Goal: Check status

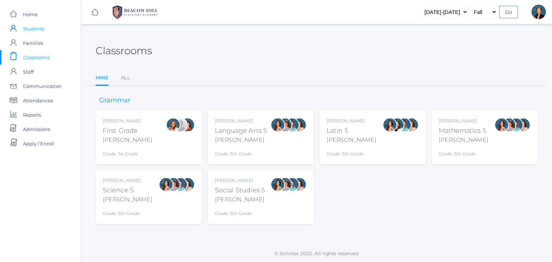
click at [31, 28] on span "Students" at bounding box center [33, 29] width 21 height 14
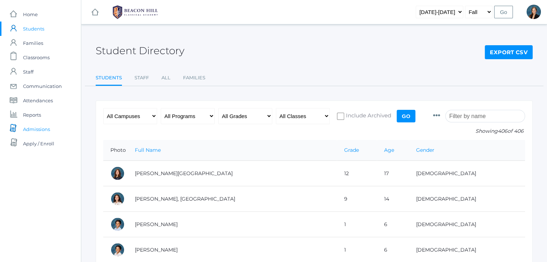
click at [30, 130] on span "Admissions" at bounding box center [36, 129] width 27 height 14
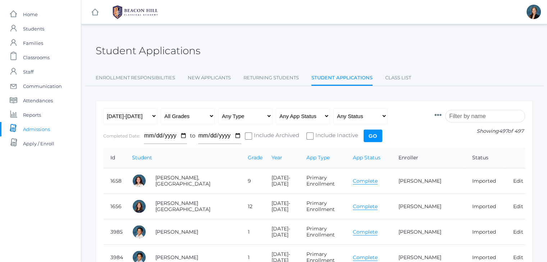
click at [478, 117] on input "search" at bounding box center [485, 116] width 80 height 13
click at [471, 115] on input "search" at bounding box center [485, 116] width 80 height 13
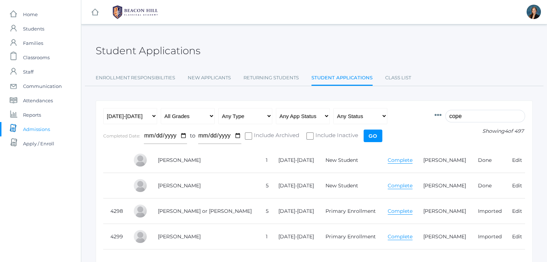
type input "cope"
click at [197, 163] on td "Cope, Chloé Noëlle" at bounding box center [204, 161] width 108 height 26
click at [193, 234] on link "Cope, Chloé Noëlle" at bounding box center [178, 237] width 43 height 6
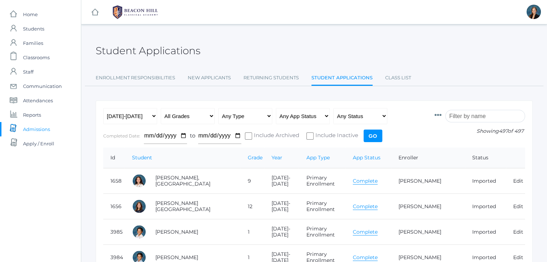
click at [473, 118] on input "search" at bounding box center [485, 116] width 80 height 13
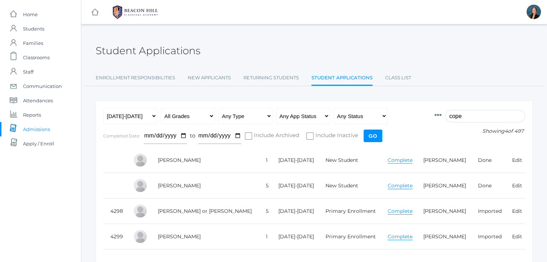
click at [189, 186] on td "Cope, Thomas" at bounding box center [204, 186] width 108 height 26
click at [389, 184] on link "Complete" at bounding box center [400, 186] width 25 height 7
click at [478, 118] on input "cope" at bounding box center [485, 116] width 80 height 13
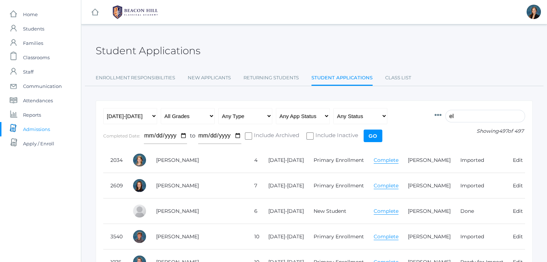
type input "e"
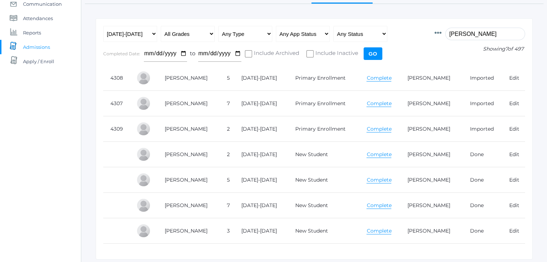
scroll to position [88, 0]
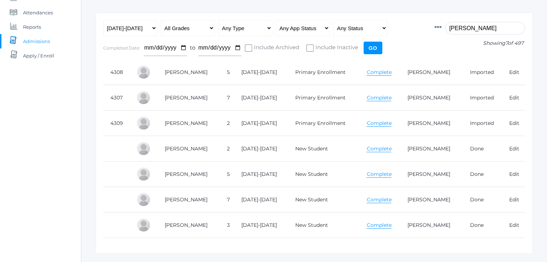
type input "henry"
click at [371, 172] on link "Complete" at bounding box center [378, 174] width 25 height 7
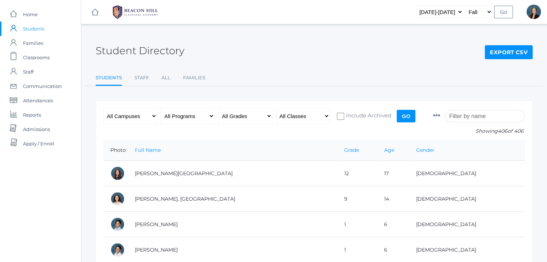
click at [462, 116] on input "search" at bounding box center [485, 116] width 80 height 13
click at [29, 127] on span "Admissions" at bounding box center [36, 129] width 27 height 14
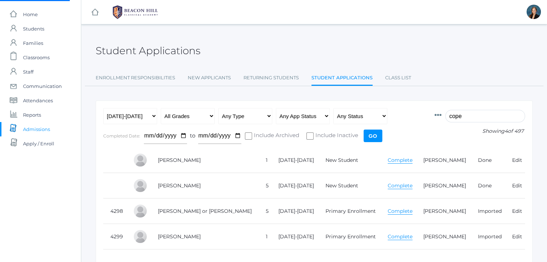
click at [470, 116] on input "cope" at bounding box center [485, 116] width 80 height 13
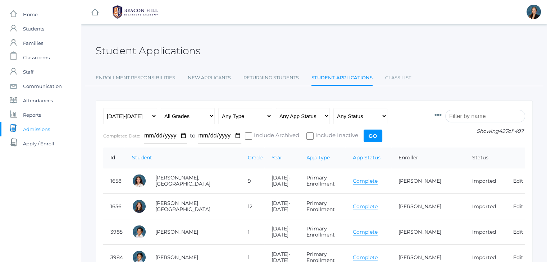
click at [476, 115] on input "search" at bounding box center [485, 116] width 80 height 13
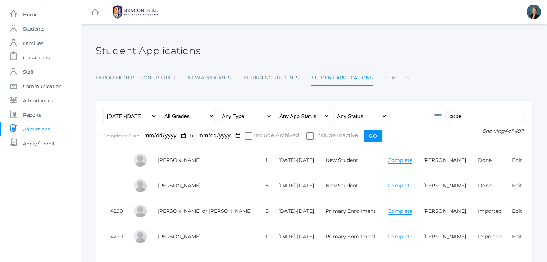
type input "cope"
click at [391, 186] on link "Complete" at bounding box center [400, 186] width 25 height 7
click at [35, 13] on span "Home" at bounding box center [30, 14] width 15 height 14
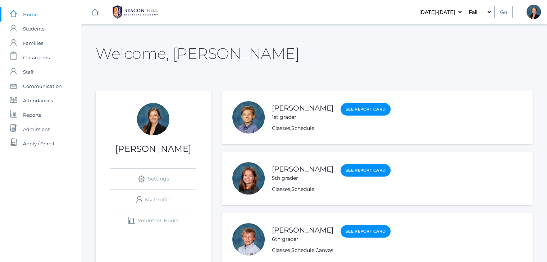
click at [265, 65] on div "Welcome, Allison" at bounding box center [314, 49] width 437 height 32
click at [24, 24] on span "Students" at bounding box center [33, 29] width 21 height 14
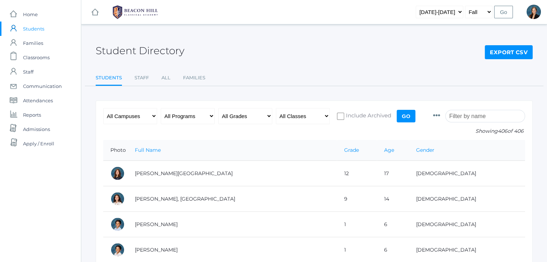
click at [476, 120] on input "search" at bounding box center [485, 116] width 80 height 13
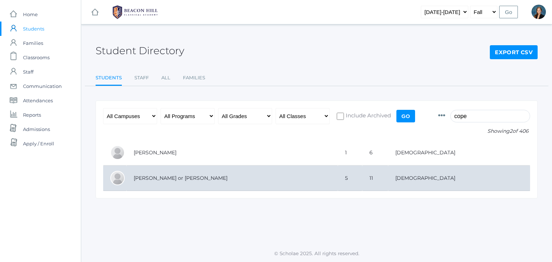
type input "cope"
click at [171, 185] on td "Cope, Thomas or Tom" at bounding box center [232, 179] width 211 height 26
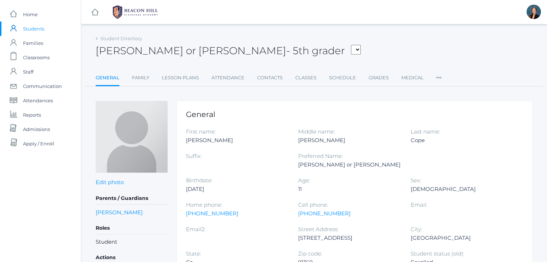
click at [340, 44] on div "[PERSON_NAME] or [PERSON_NAME] - 5th grader [PERSON_NAME], [PERSON_NAME], [PERS…" at bounding box center [314, 46] width 437 height 27
click at [40, 30] on span "Students" at bounding box center [33, 29] width 21 height 14
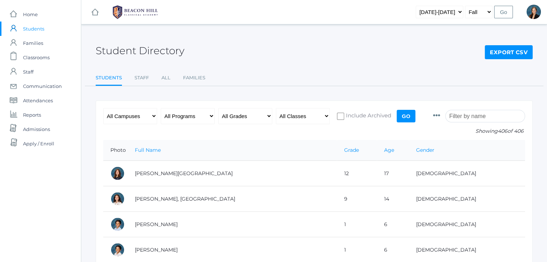
click at [464, 117] on input "search" at bounding box center [485, 116] width 80 height 13
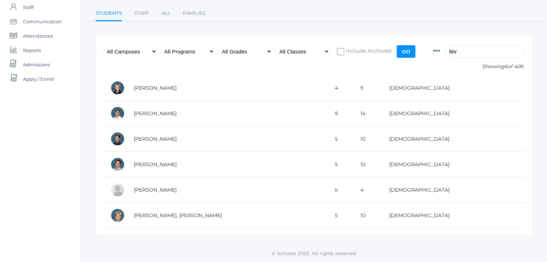
scroll to position [66, 0]
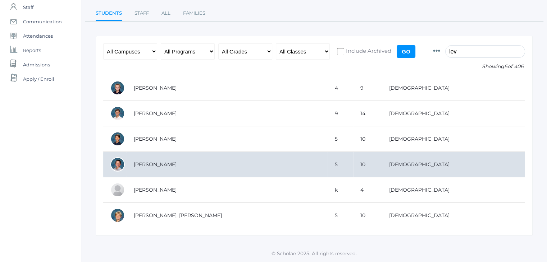
type input "lev"
